Goal: Task Accomplishment & Management: Manage account settings

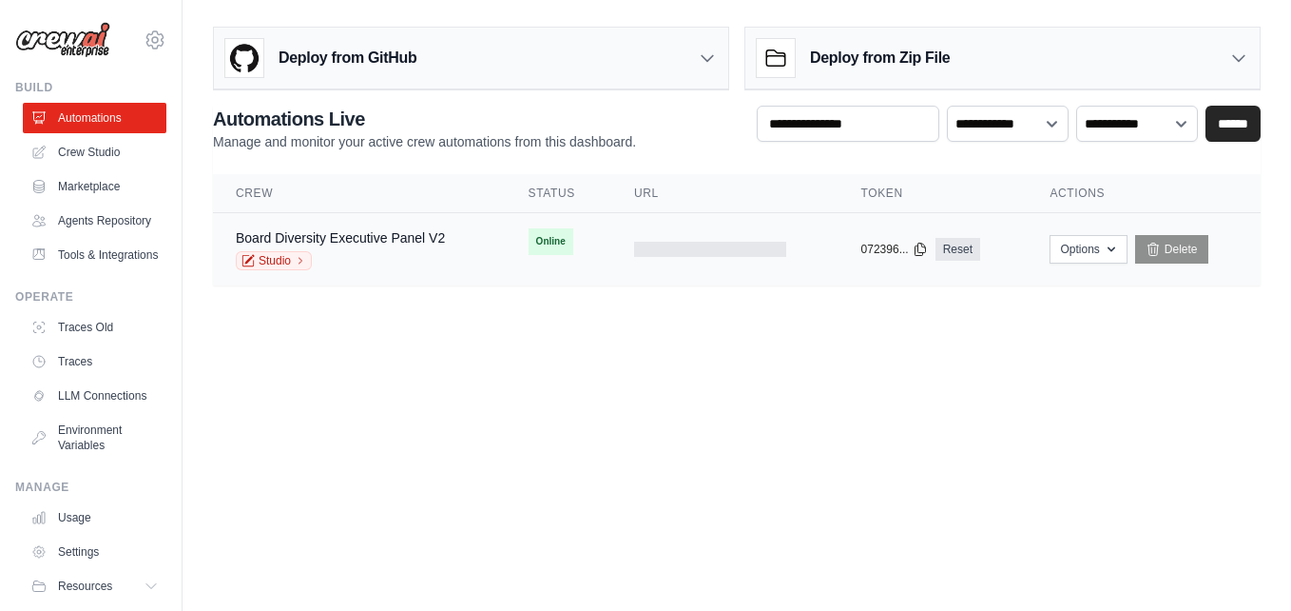
click at [725, 245] on div at bounding box center [710, 249] width 152 height 15
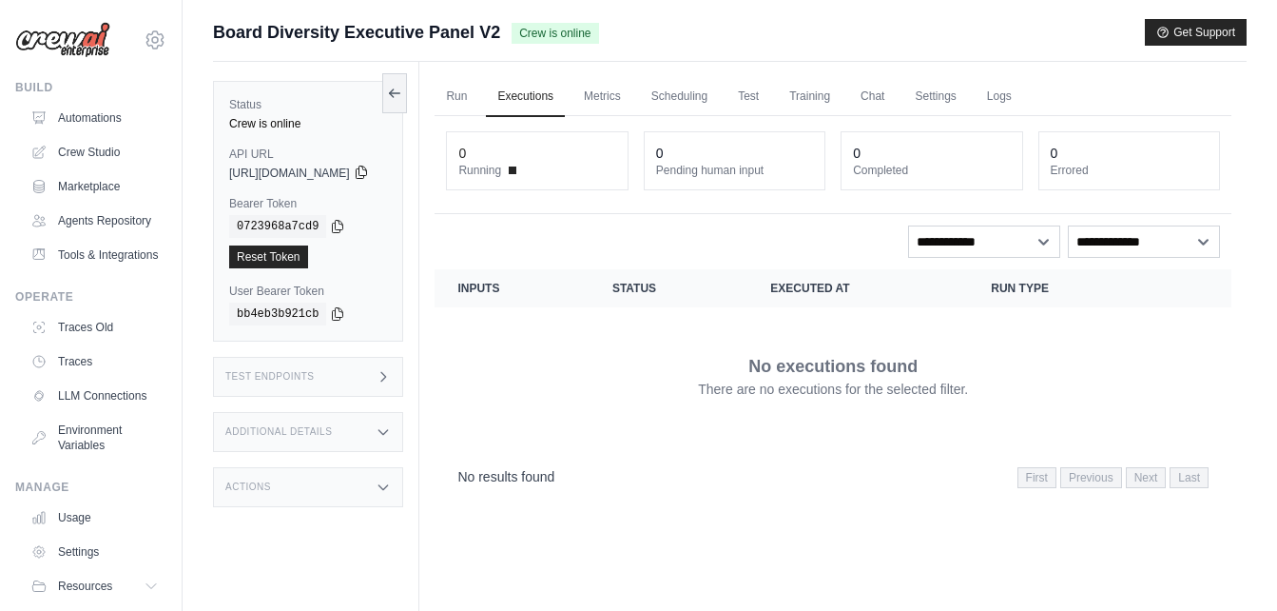
click at [366, 176] on icon at bounding box center [361, 172] width 10 height 12
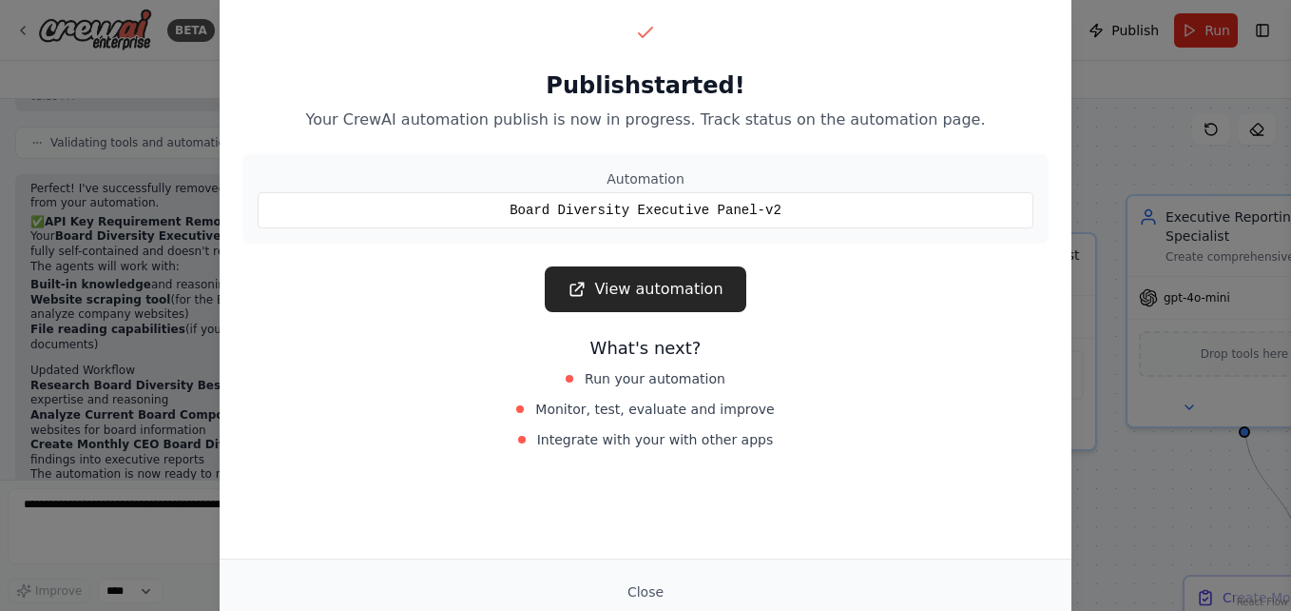
click at [1151, 253] on div "Publish started! Your CrewAI automation publish is now in progress. Track statu…" at bounding box center [645, 305] width 1291 height 611
click at [1148, 294] on div "Publish started! Your CrewAI automation publish is now in progress. Track statu…" at bounding box center [645, 305] width 1291 height 611
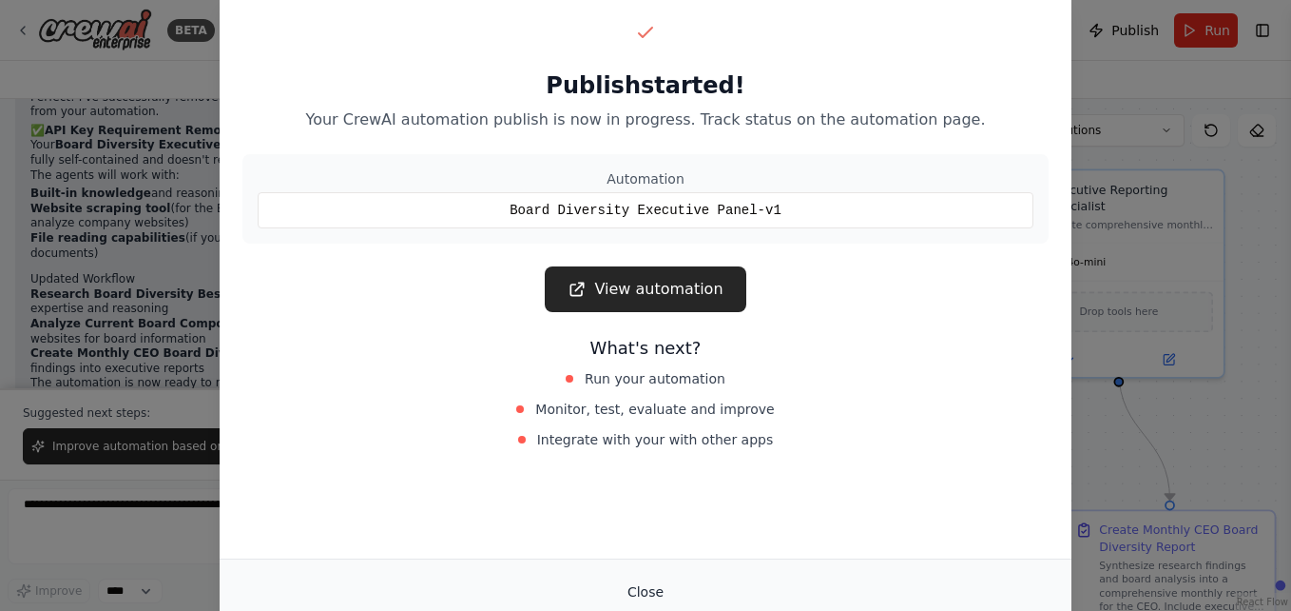
click at [647, 580] on button "Close" at bounding box center [645, 591] width 67 height 34
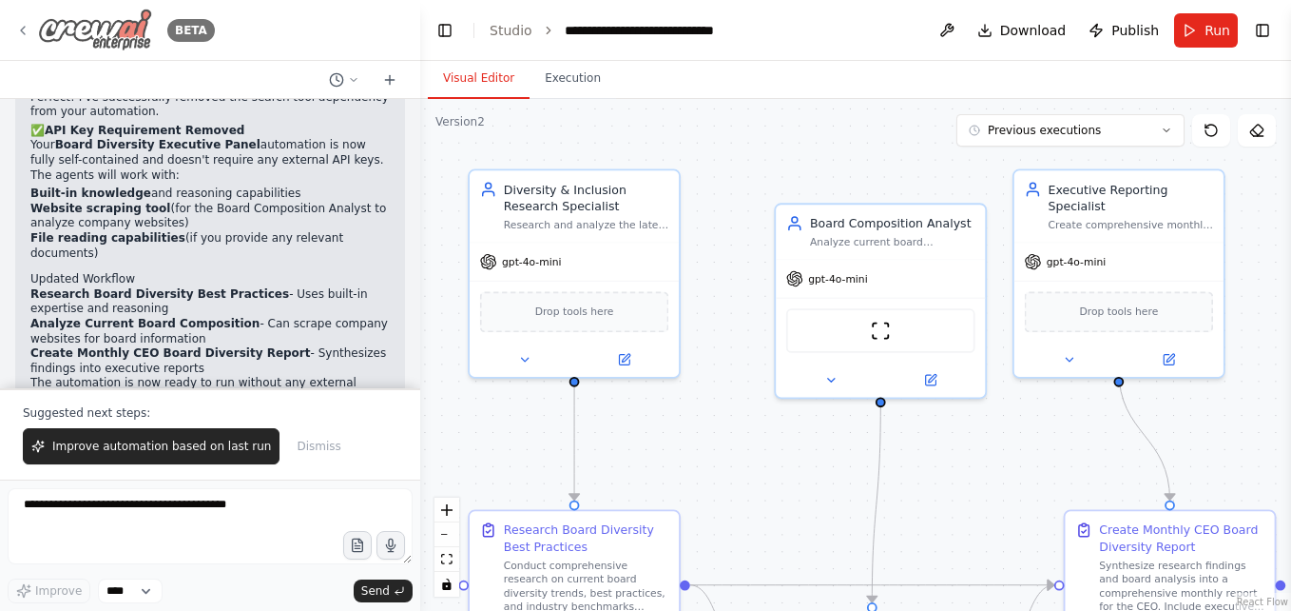
click at [18, 29] on icon at bounding box center [22, 30] width 15 height 15
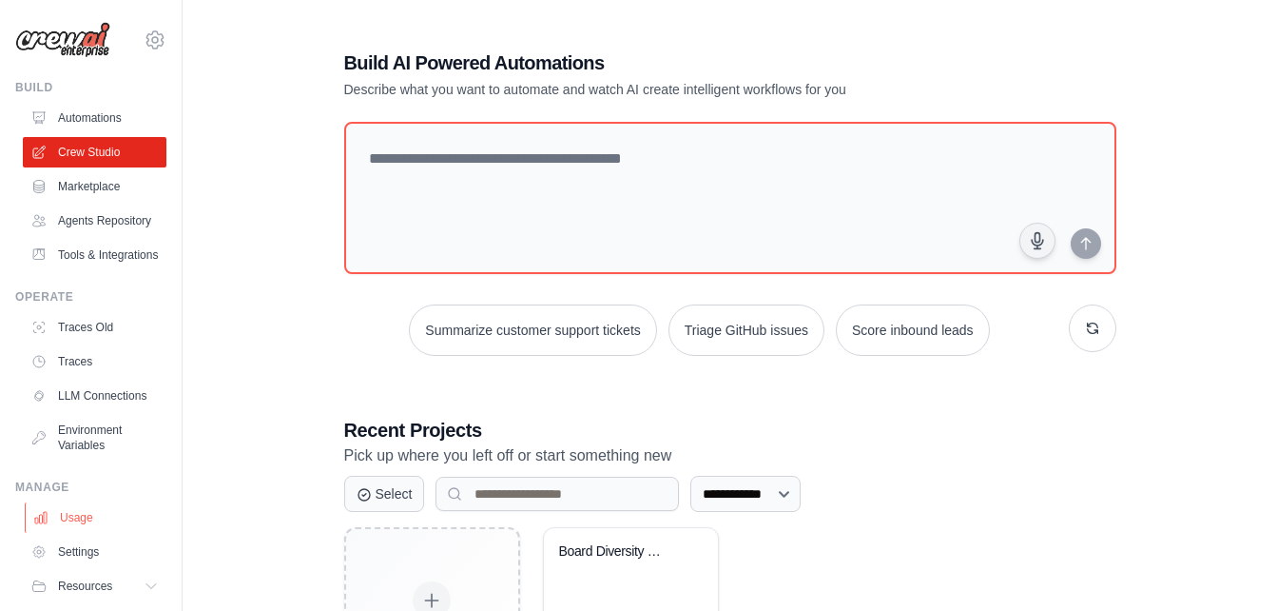
click at [79, 533] on link "Usage" at bounding box center [97, 517] width 144 height 30
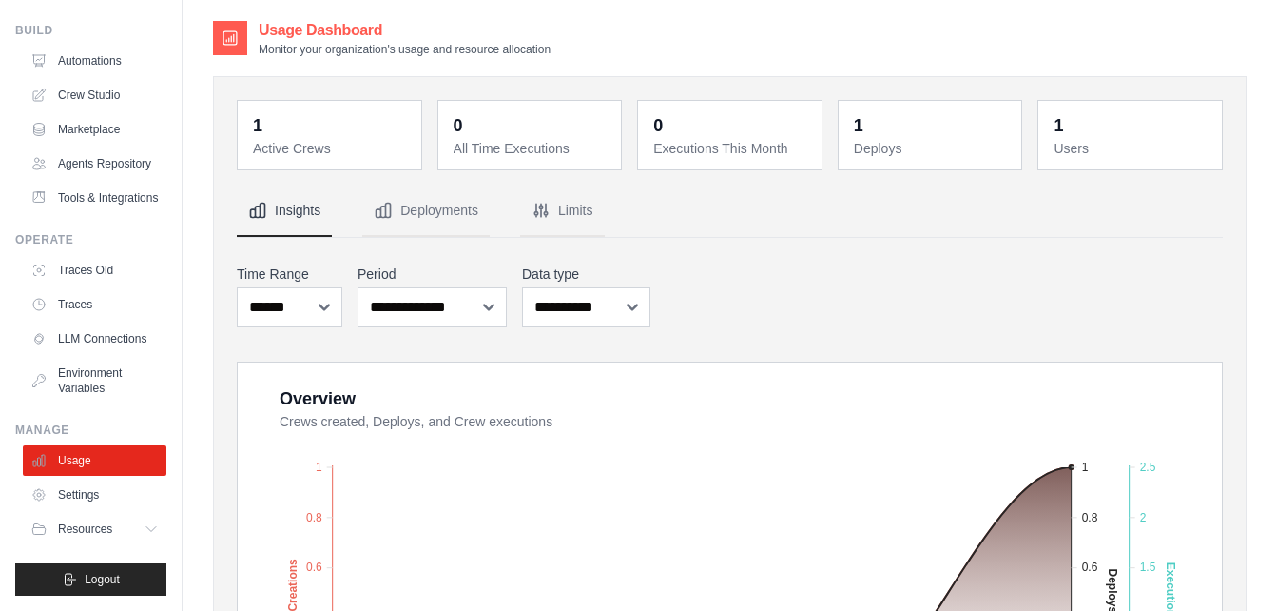
scroll to position [103, 0]
click at [102, 504] on link "Settings" at bounding box center [97, 494] width 144 height 30
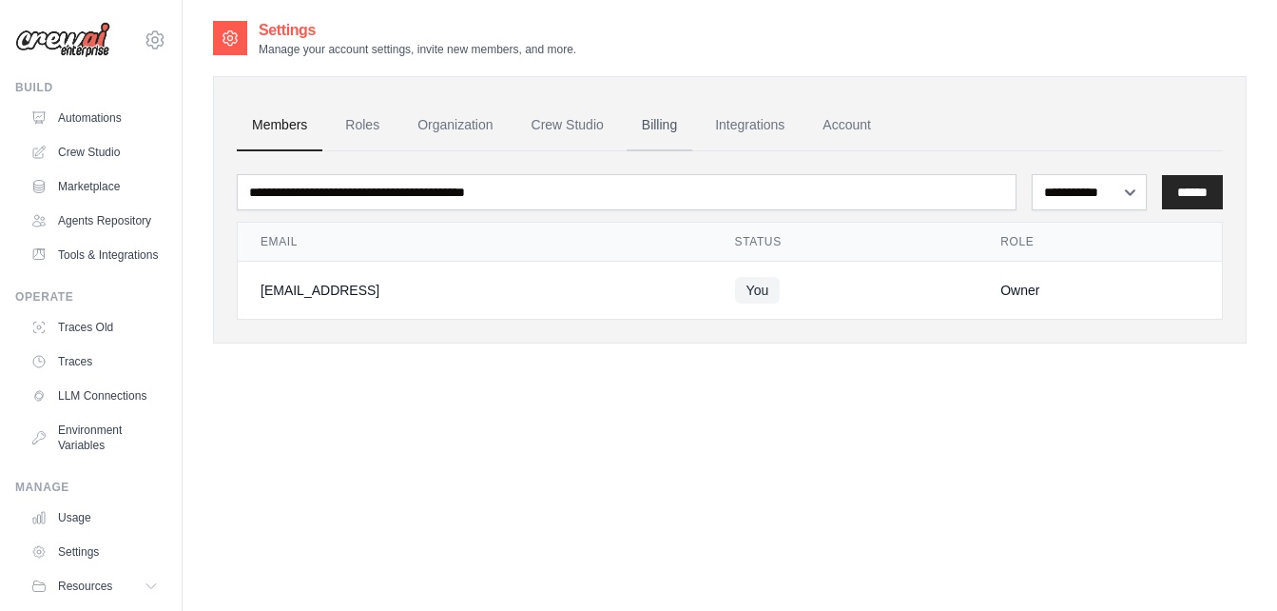
click at [666, 126] on link "Billing" at bounding box center [660, 125] width 66 height 51
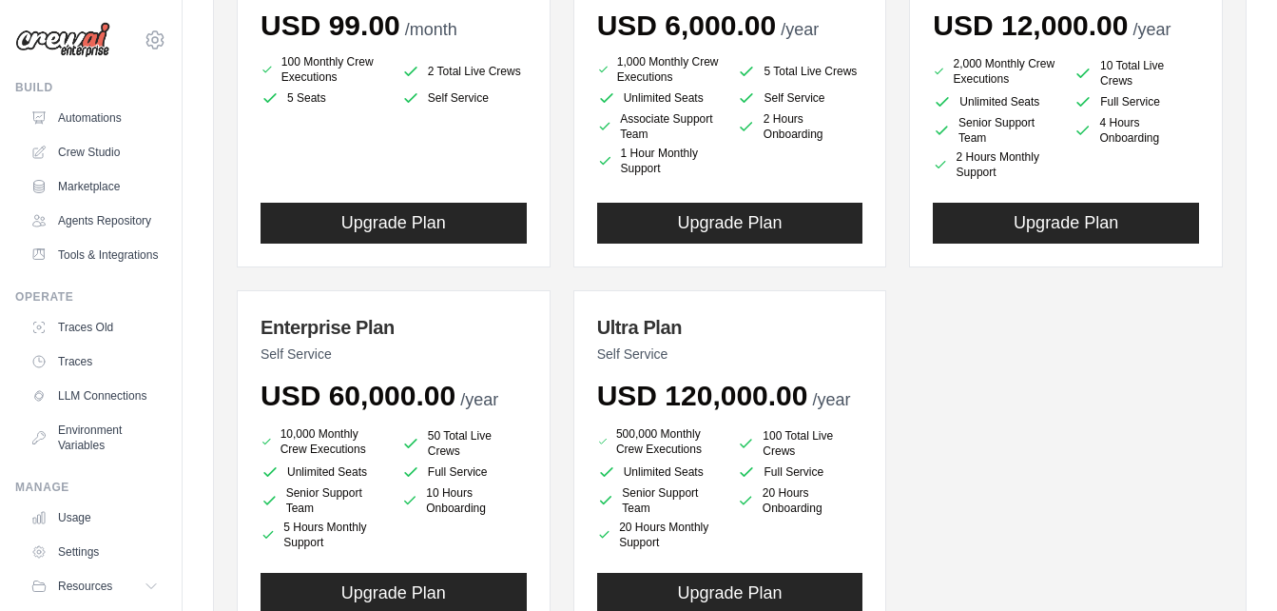
scroll to position [338, 0]
